Goal: Check status: Check status

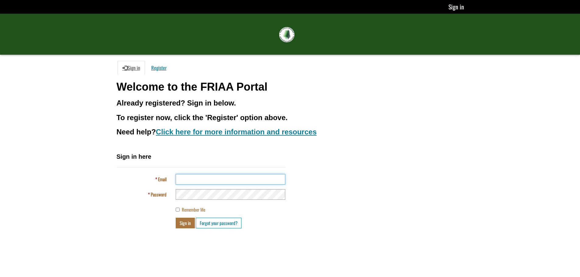
click at [230, 177] on input "Email" at bounding box center [231, 179] width 110 height 11
type input "**********"
click at [186, 222] on button "Sign in" at bounding box center [185, 223] width 19 height 11
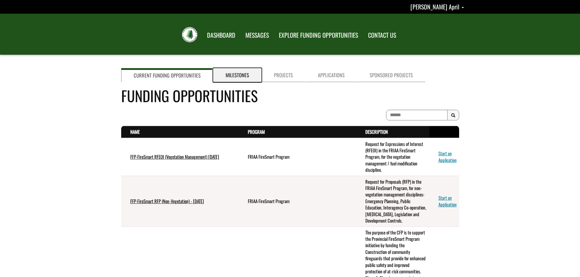
click at [239, 79] on link "Milestones" at bounding box center [237, 75] width 48 height 14
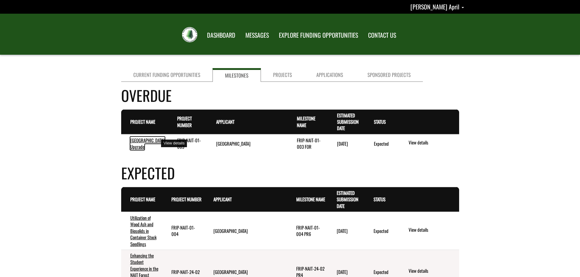
click at [150, 142] on link "Kidney Lake Field School Upgrade" at bounding box center [147, 143] width 34 height 13
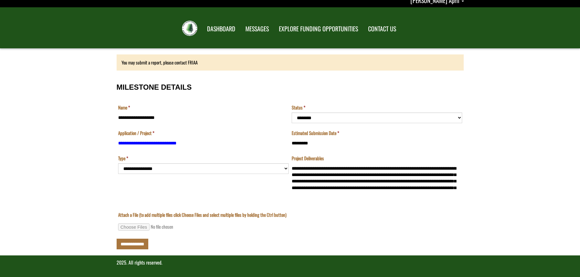
click at [251, 62] on div "You may submit a report, please contact FRIAA" at bounding box center [290, 62] width 347 height 16
